Goal: Transaction & Acquisition: Purchase product/service

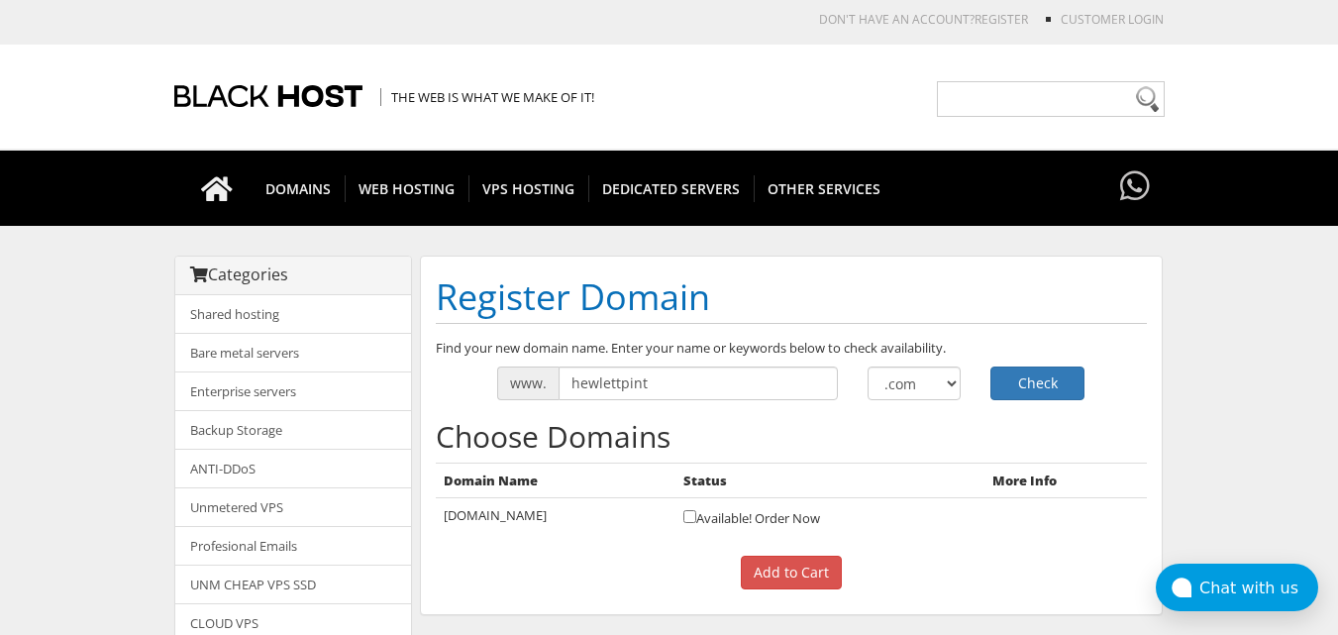
scroll to position [99, 0]
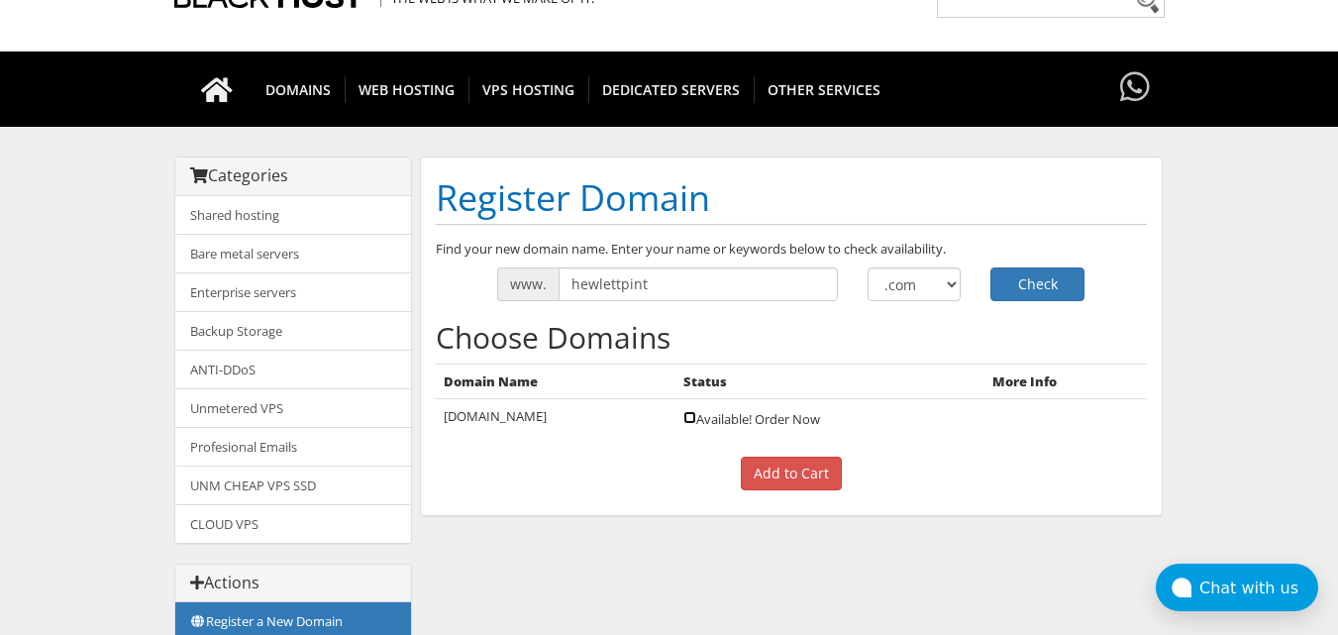
click at [696, 417] on input "checkbox" at bounding box center [689, 417] width 13 height 13
checkbox input "true"
click at [804, 474] on input "Add to Cart" at bounding box center [791, 474] width 101 height 34
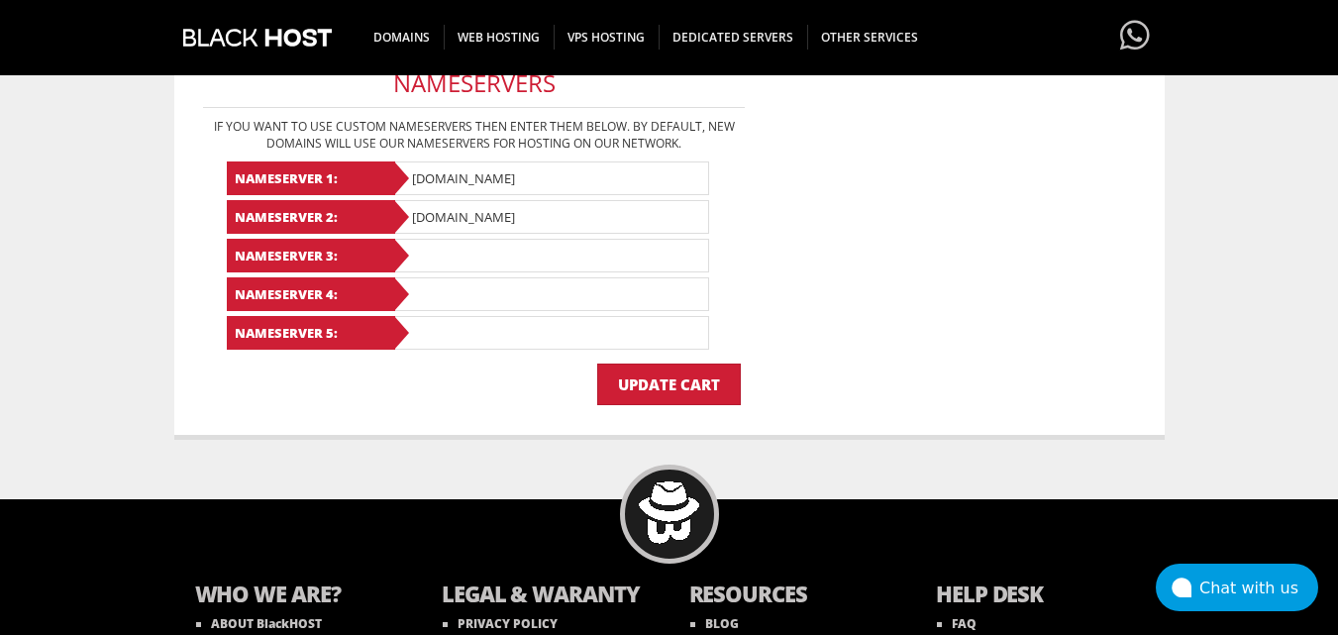
scroll to position [521, 0]
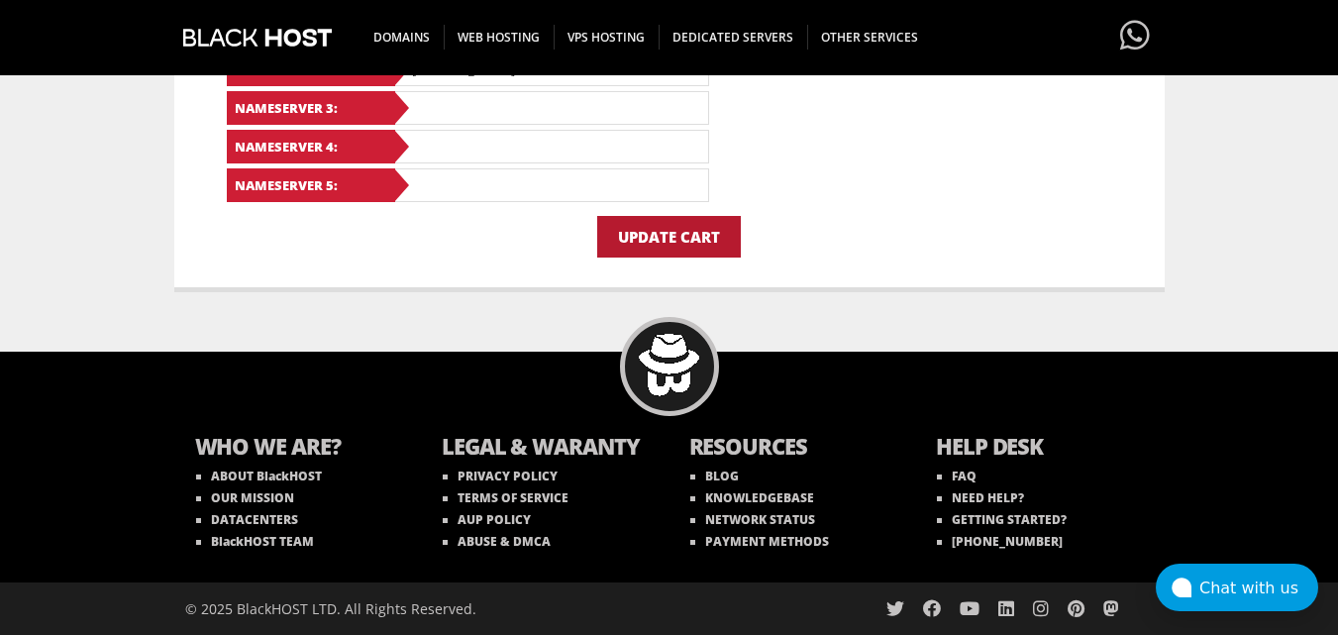
click at [676, 228] on input "Update Cart" at bounding box center [669, 237] width 144 height 42
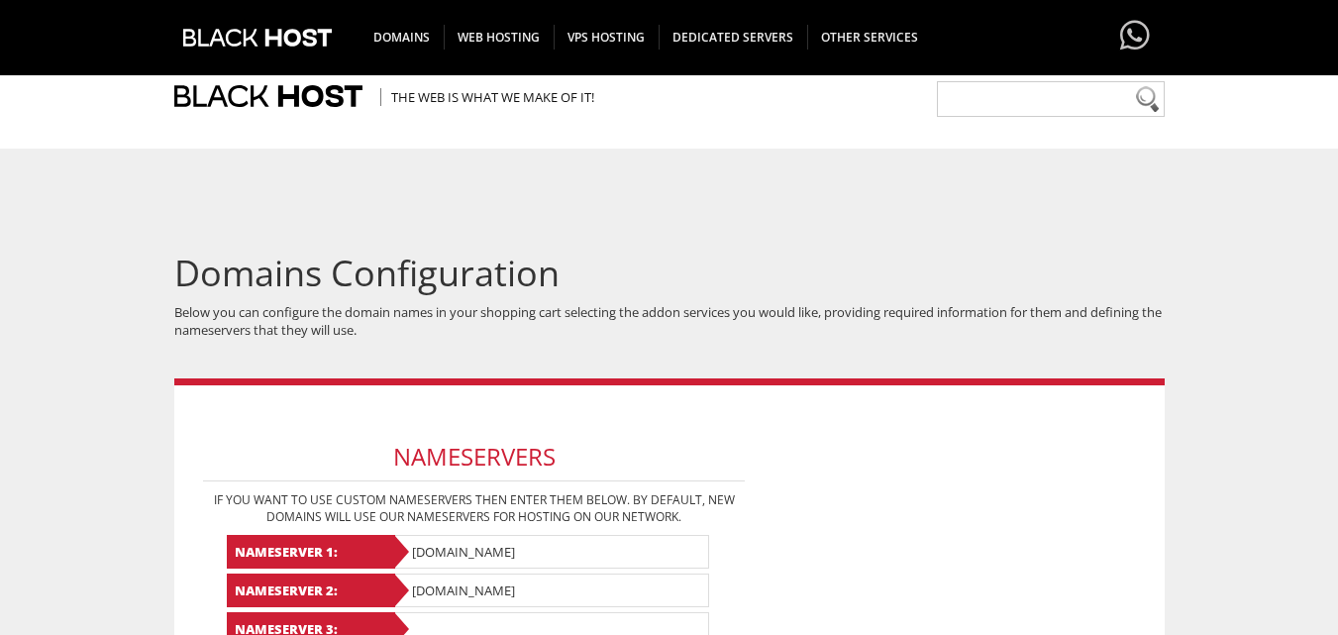
scroll to position [521, 0]
